Goal: Transaction & Acquisition: Purchase product/service

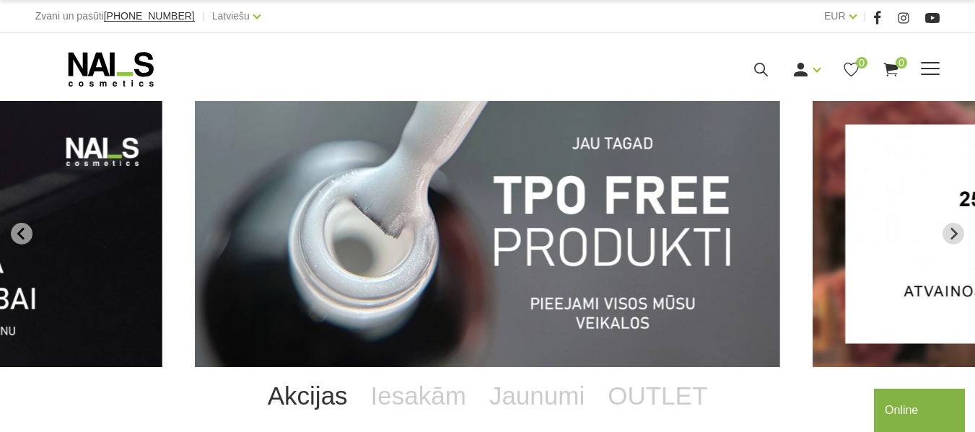
click at [0, 0] on link "Gēlu sistēmas" at bounding box center [0, 0] width 0 height 0
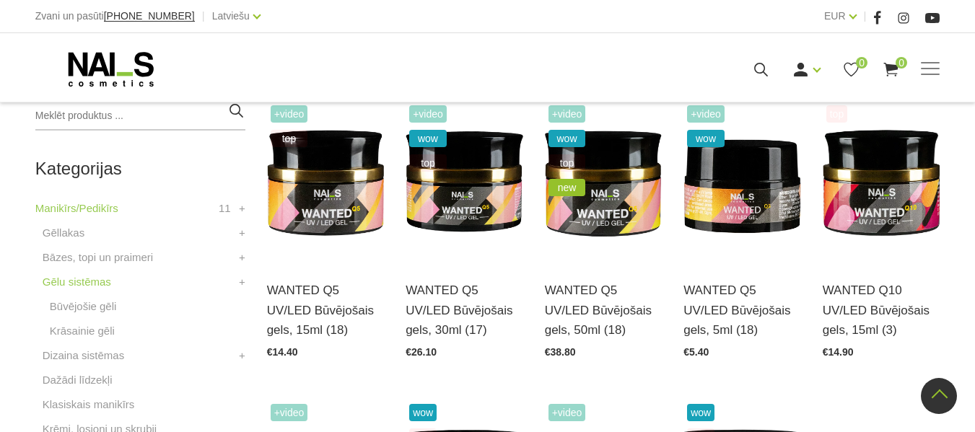
scroll to position [344, 0]
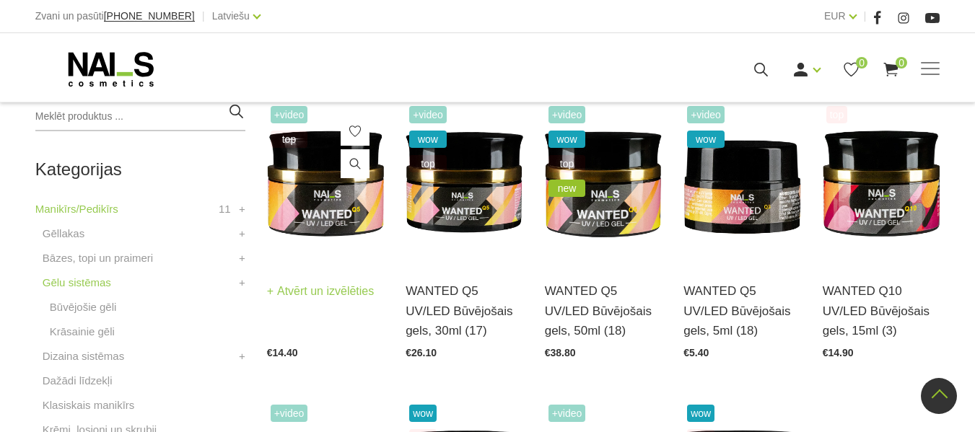
click at [344, 210] on img at bounding box center [326, 182] width 118 height 161
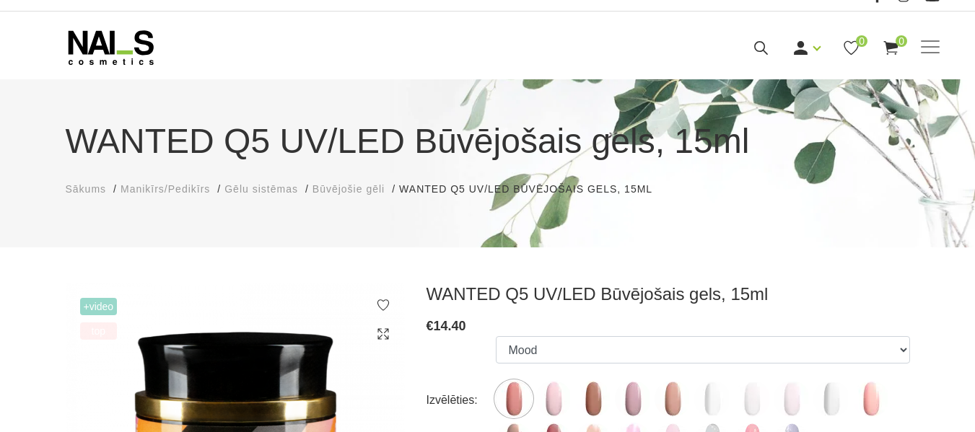
scroll to position [21, 0]
